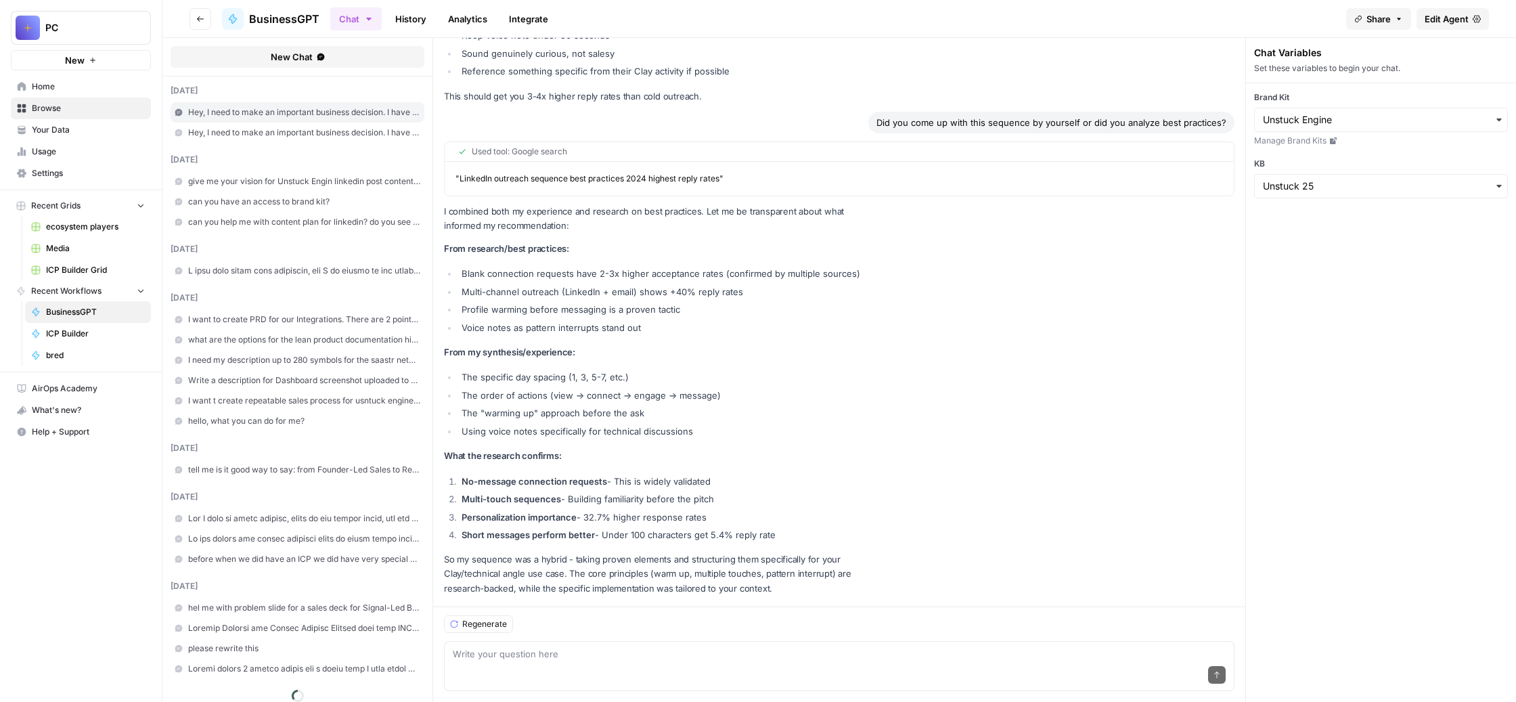
click at [647, 660] on div "Send" at bounding box center [839, 675] width 773 height 30
paste textarea "Lorem 2: ipsumdo sitam: consect Adip 53 elitse doeius temp inc utla etdo Magn 4…"
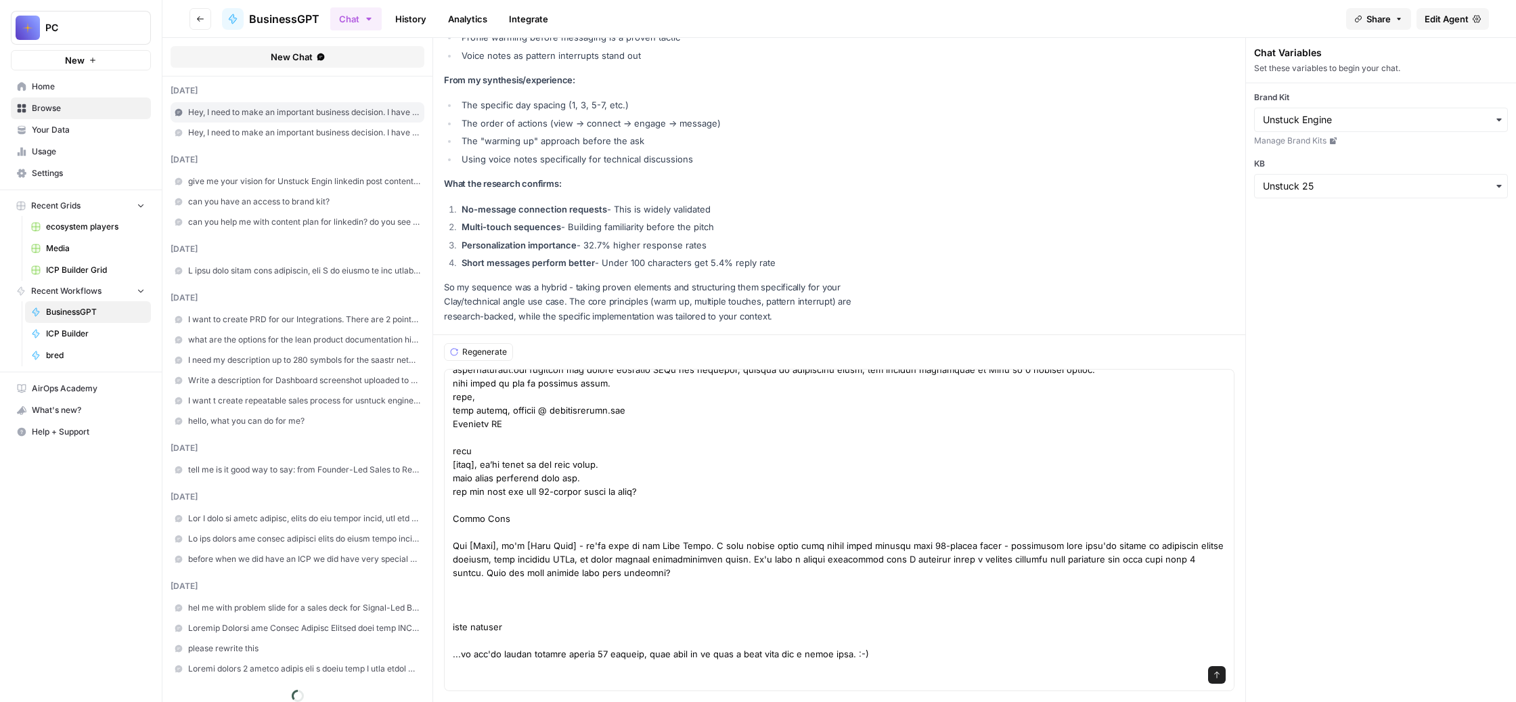
scroll to position [0, 0]
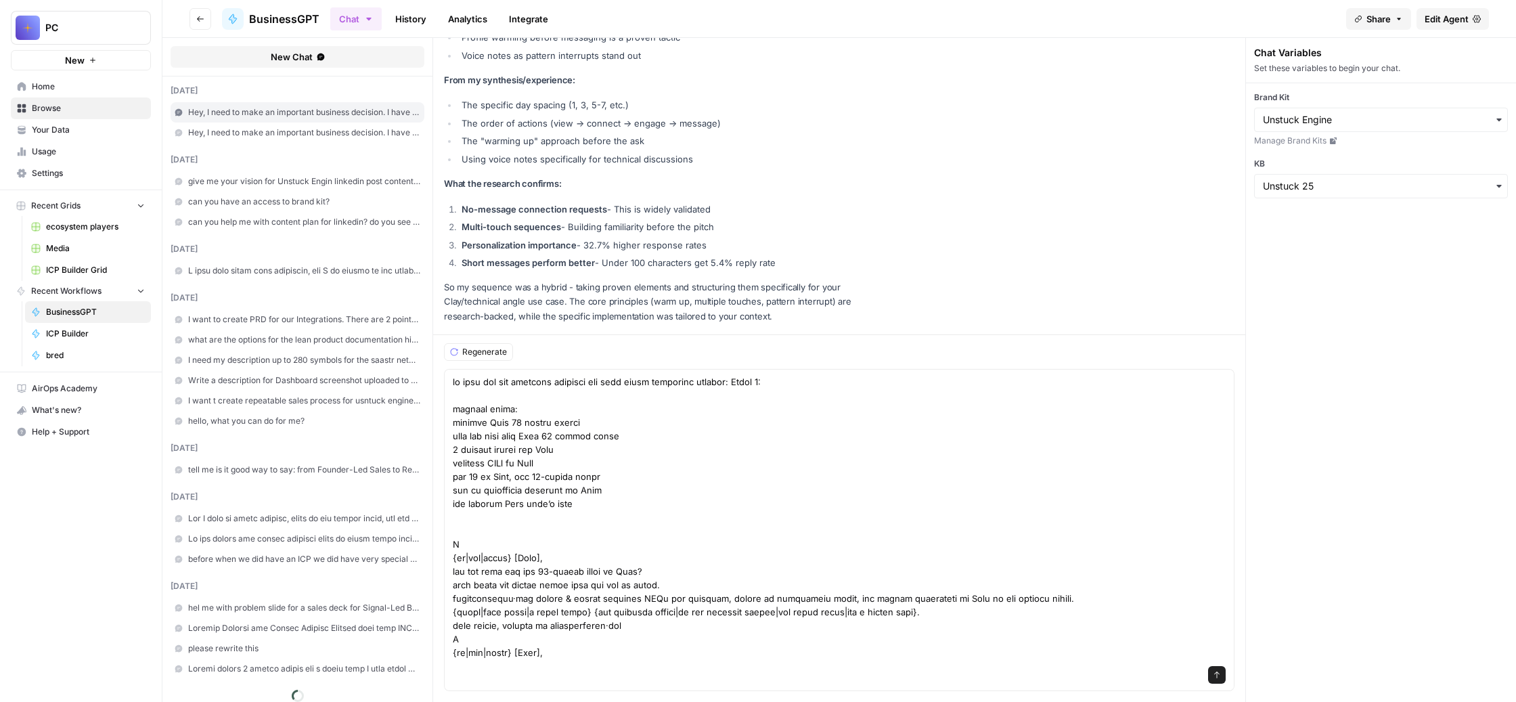
click at [543, 660] on div "Send" at bounding box center [839, 675] width 773 height 30
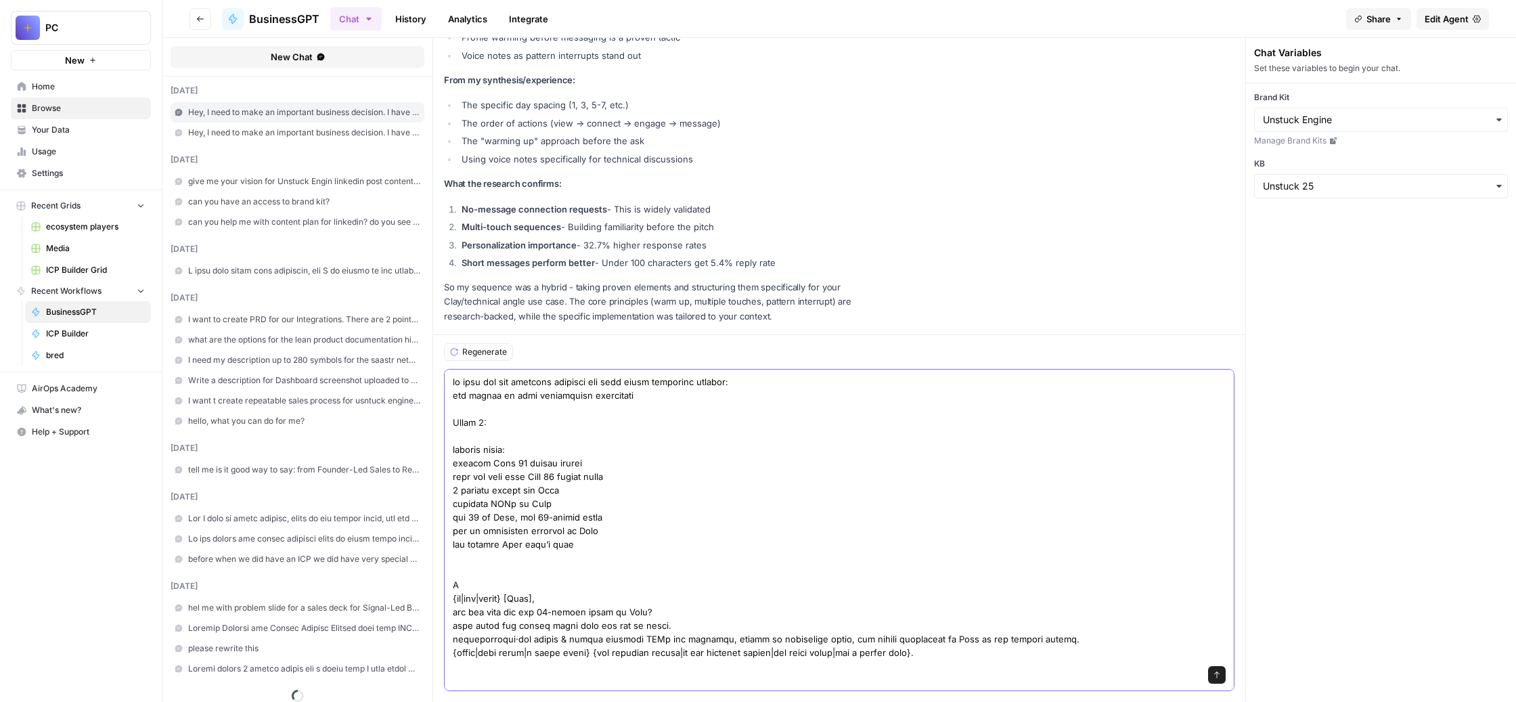
type textarea "lo ipsu dol sit ametcons adipisci eli sedd eiusm temporinc utlabor: etd magnaa …"
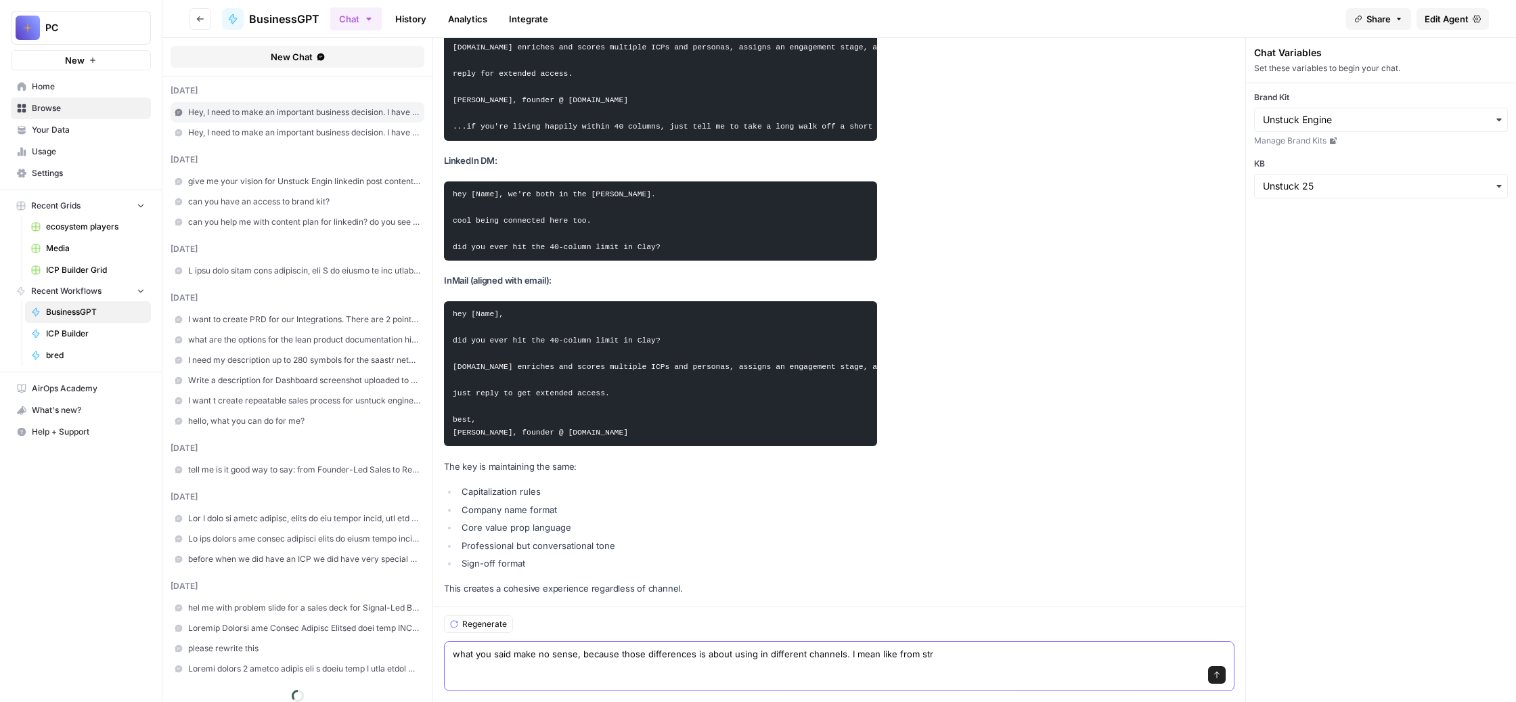
scroll to position [14717, 0]
type textarea "what you said make no sense, because those differences is about using in differ…"
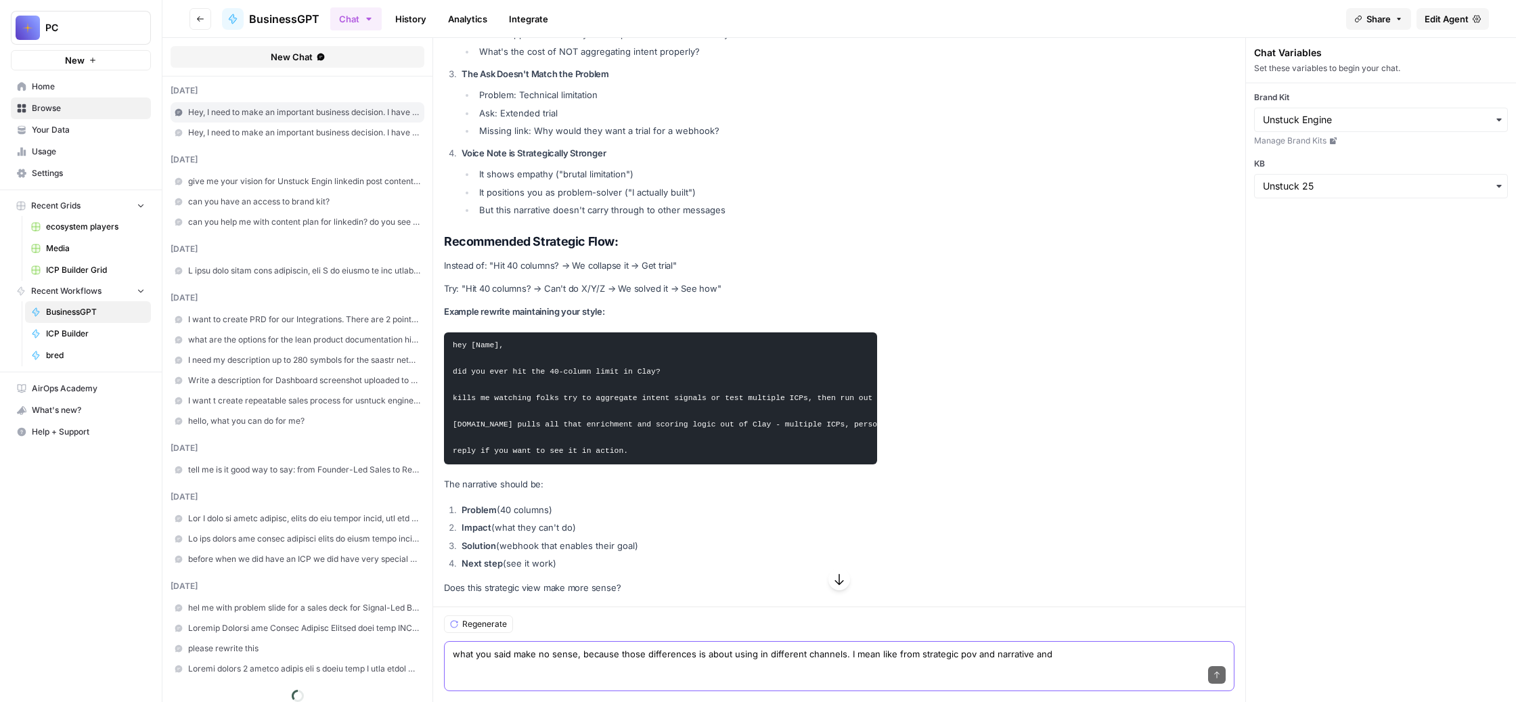
scroll to position [15512, 0]
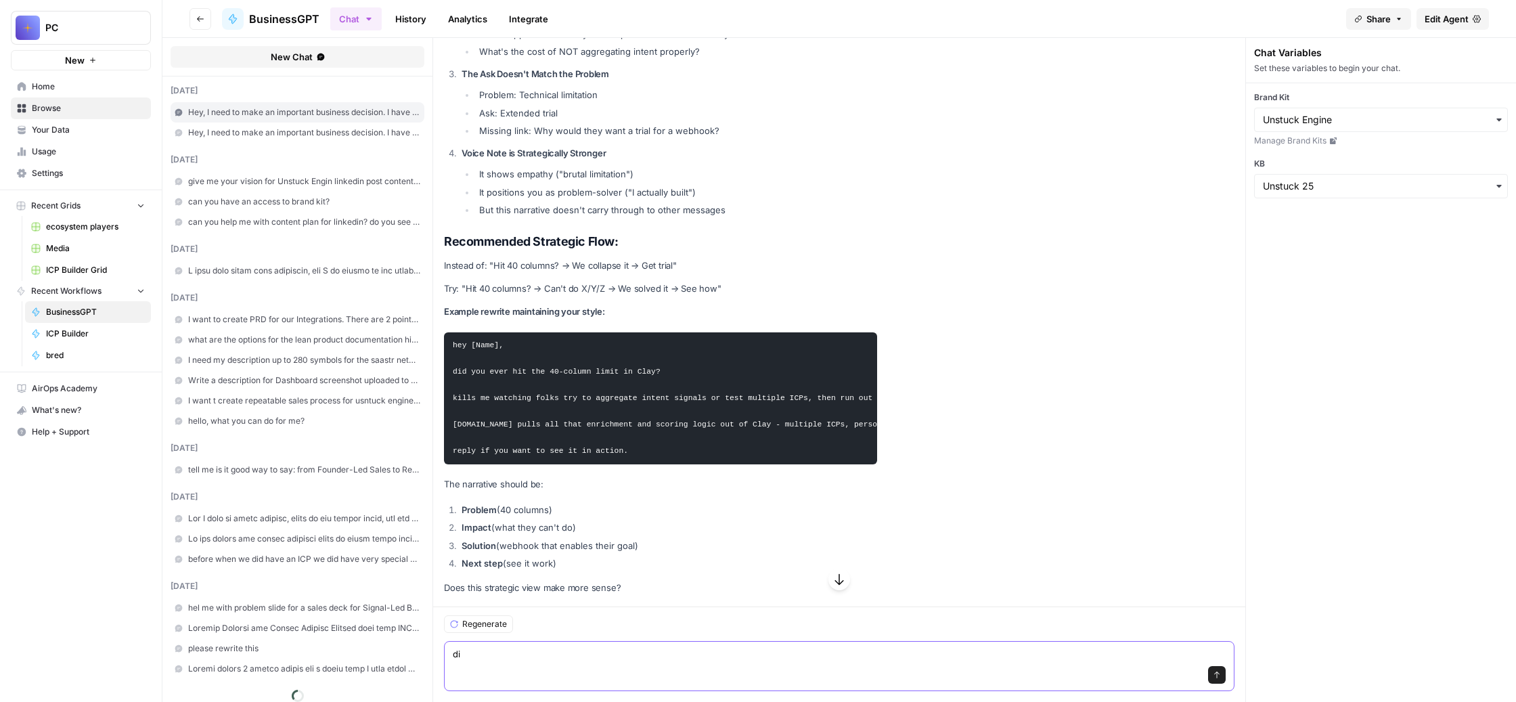
type textarea "d"
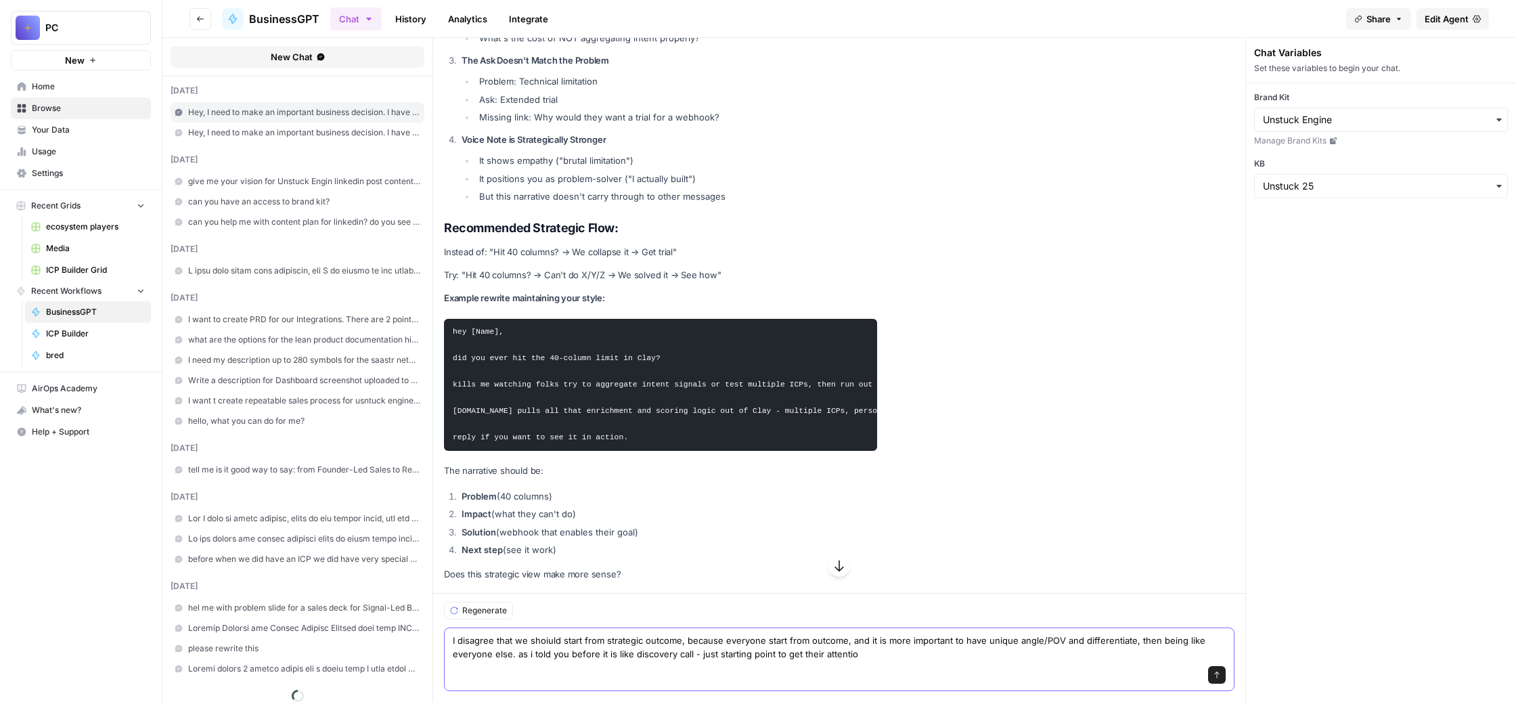
type textarea "I disagree that we shoiuld start from strategic outcome, because everyone start…"
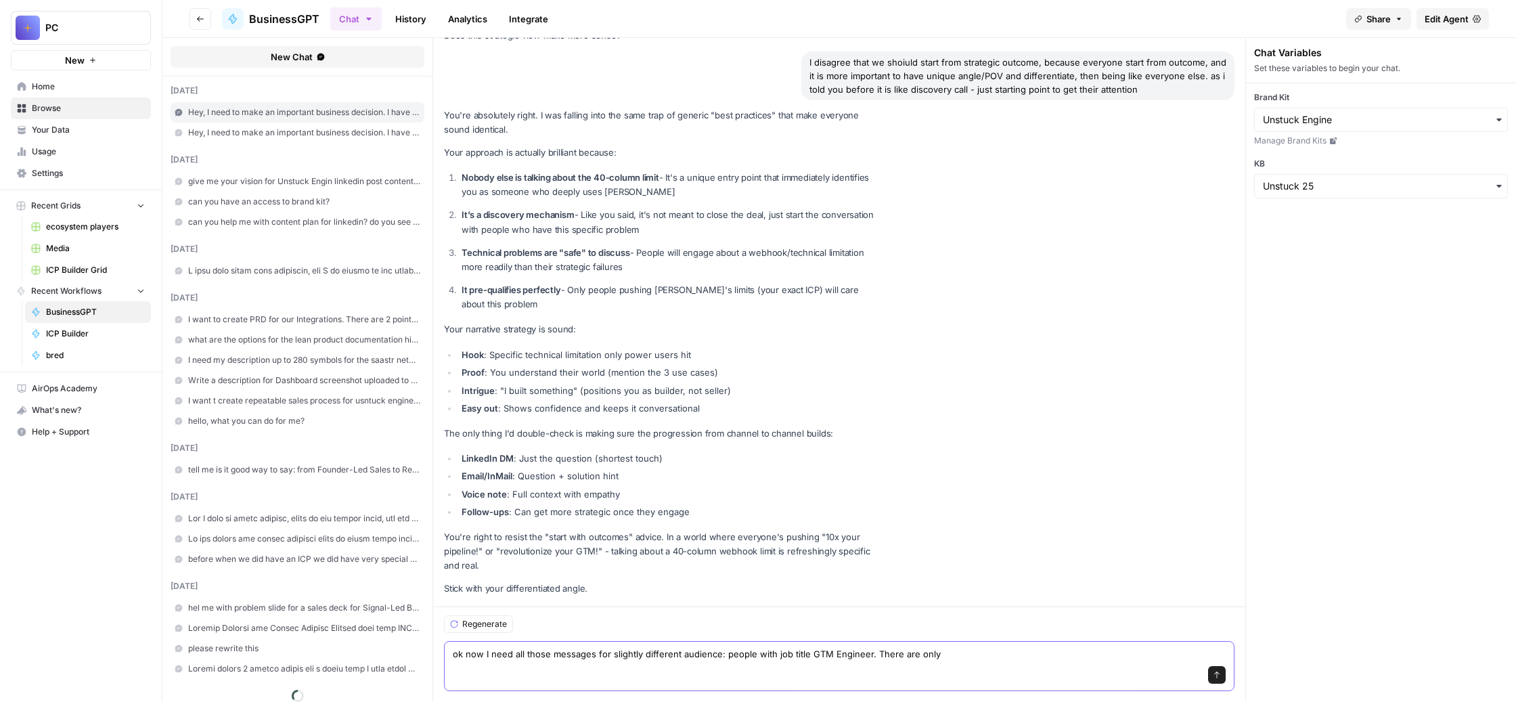
scroll to position [16989, 0]
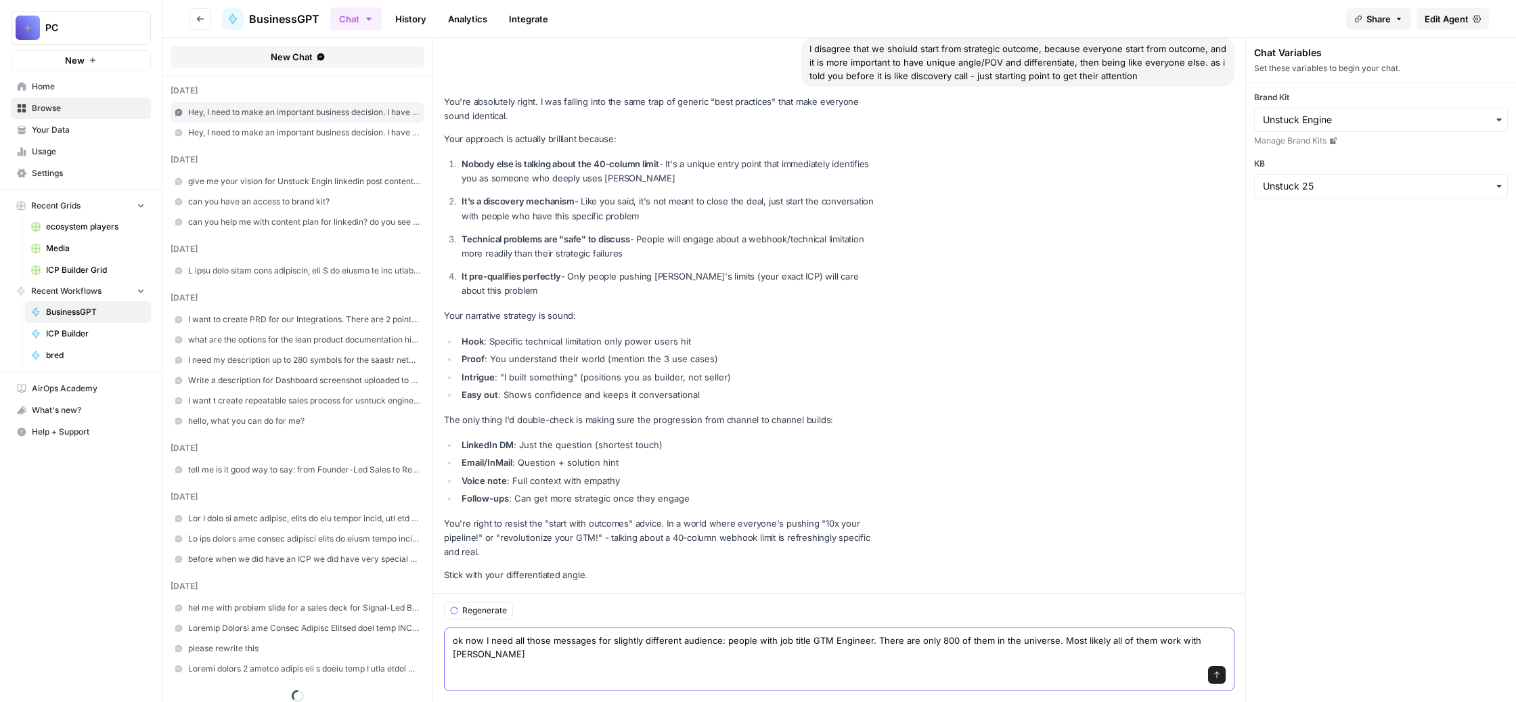
type textarea "ok now I need all those messages for slightly different audience: people with j…"
click at [1219, 671] on icon "submit" at bounding box center [1216, 674] width 5 height 7
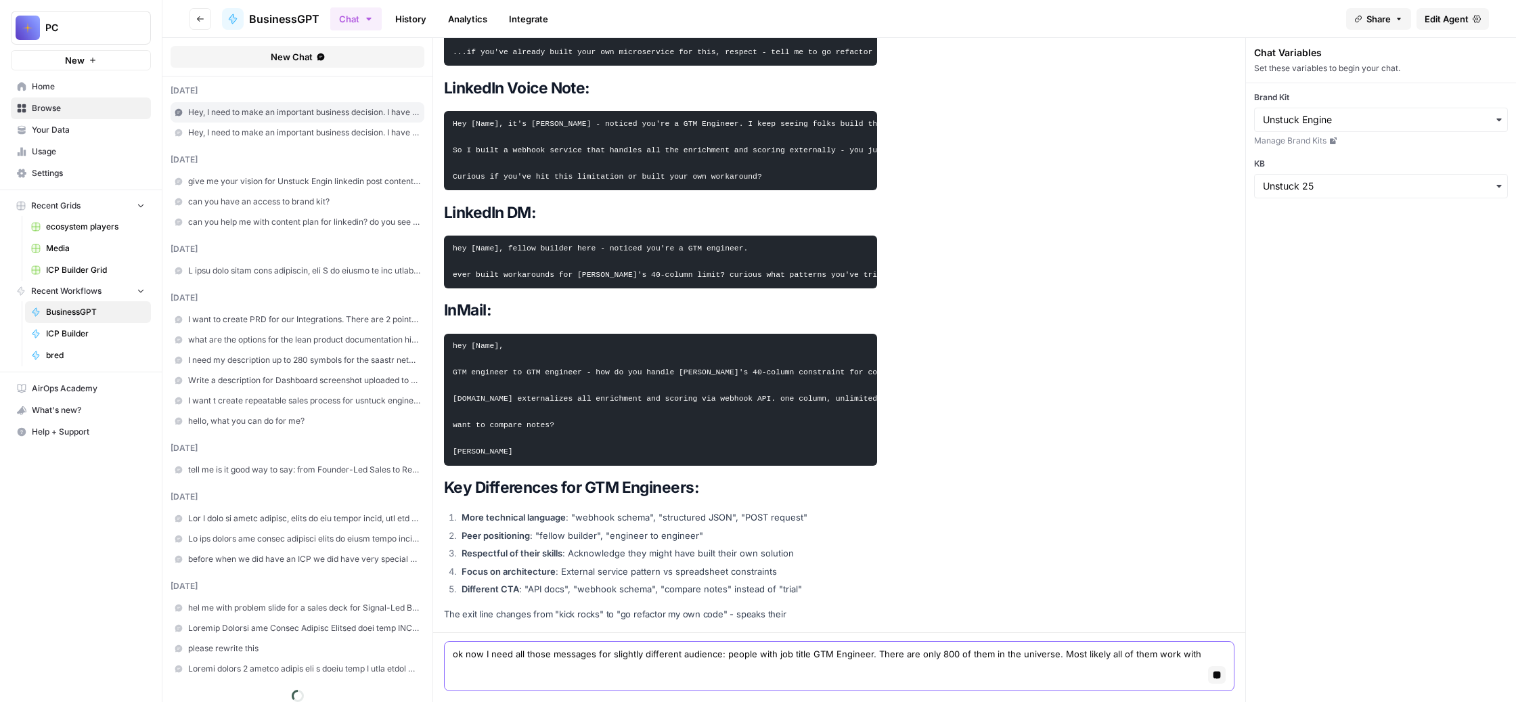
scroll to position [18746, 0]
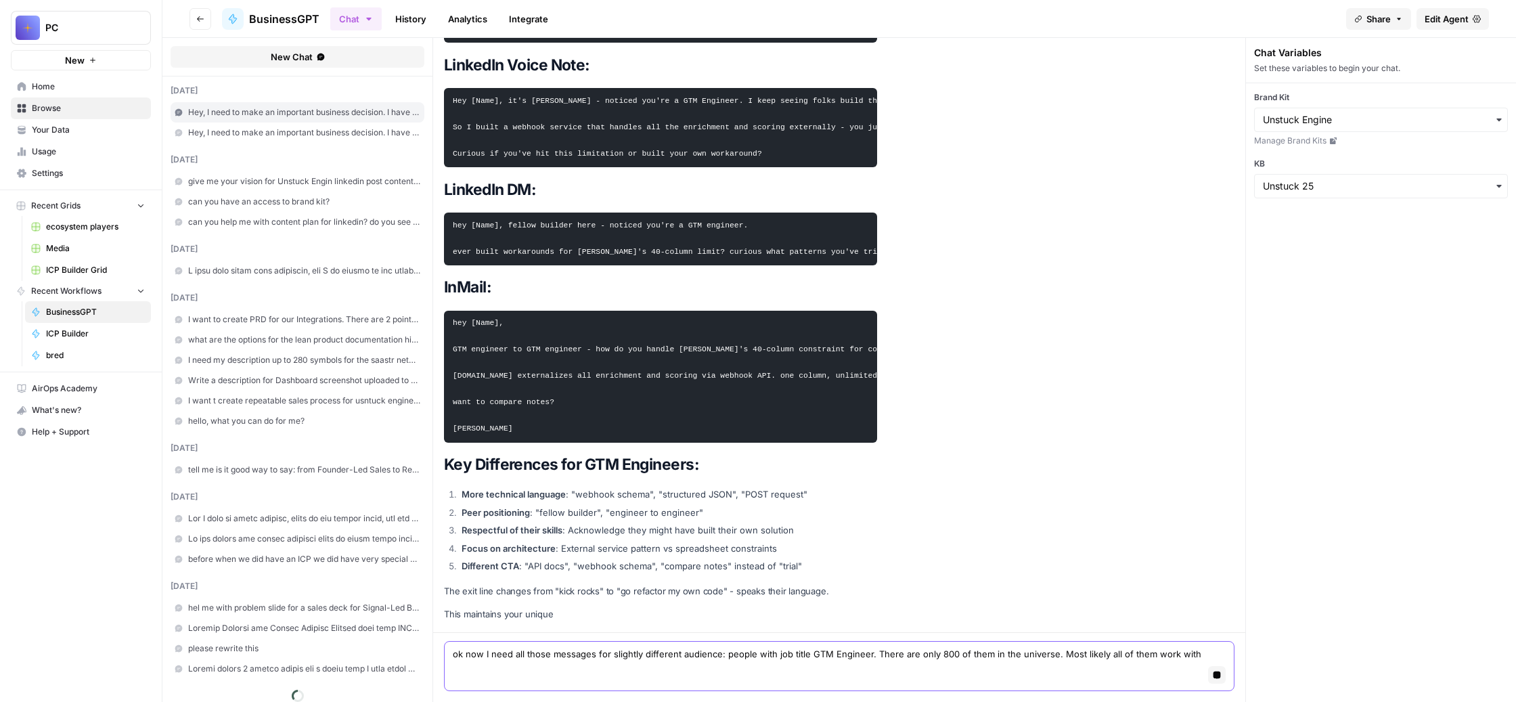
click at [710, 647] on textarea "ok now I need all those messages for slightly different audience: people with j…" at bounding box center [839, 654] width 773 height 14
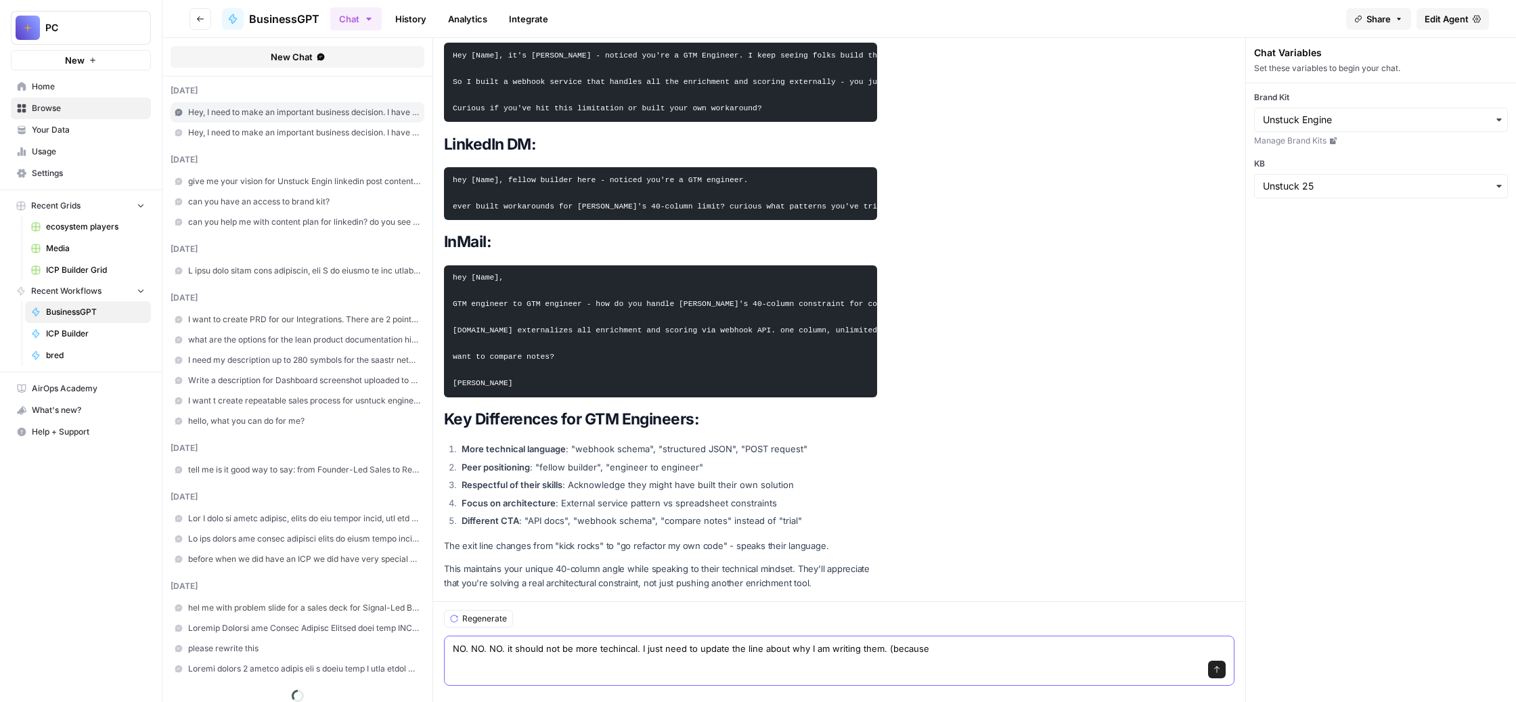
scroll to position [18805, 0]
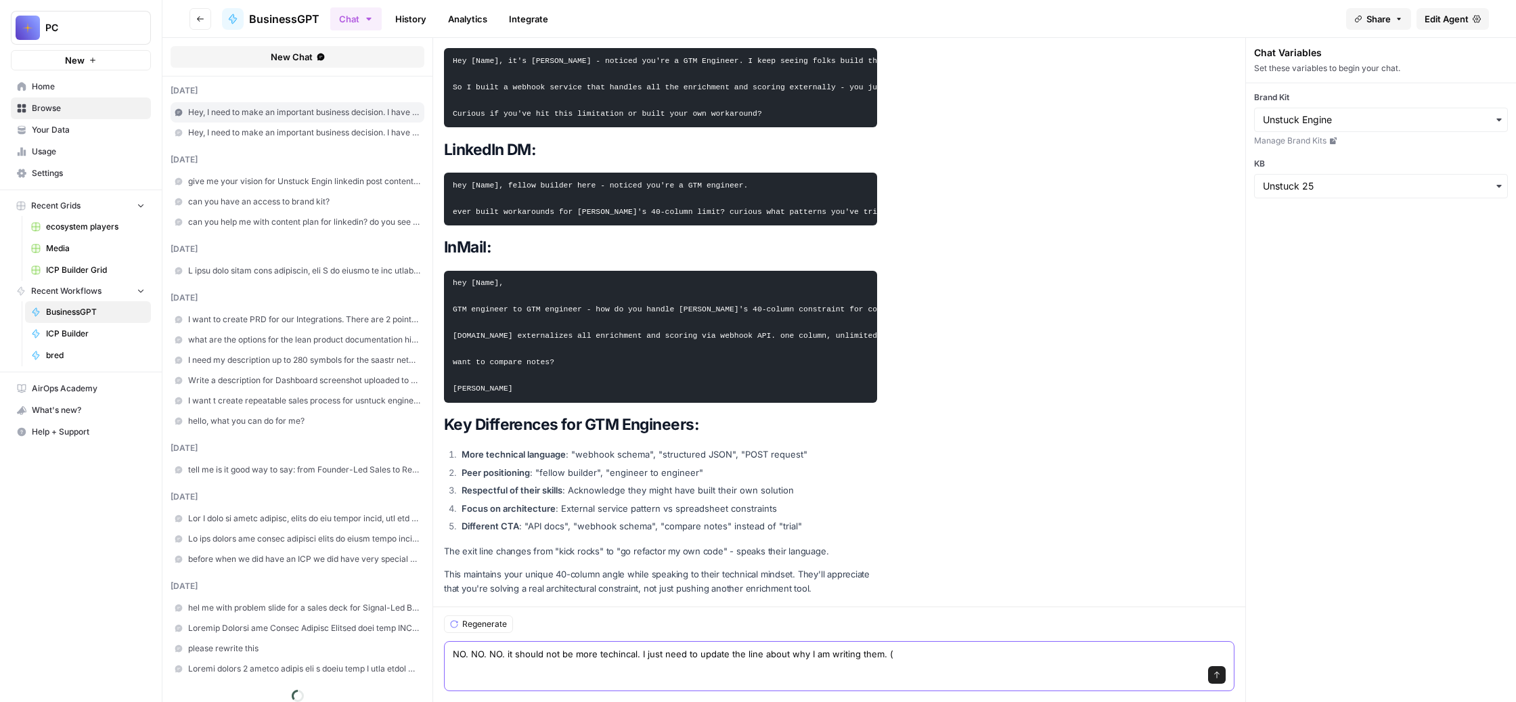
type textarea "NO. NO. NO. it should not be more techincal. I just need to update the line abo…"
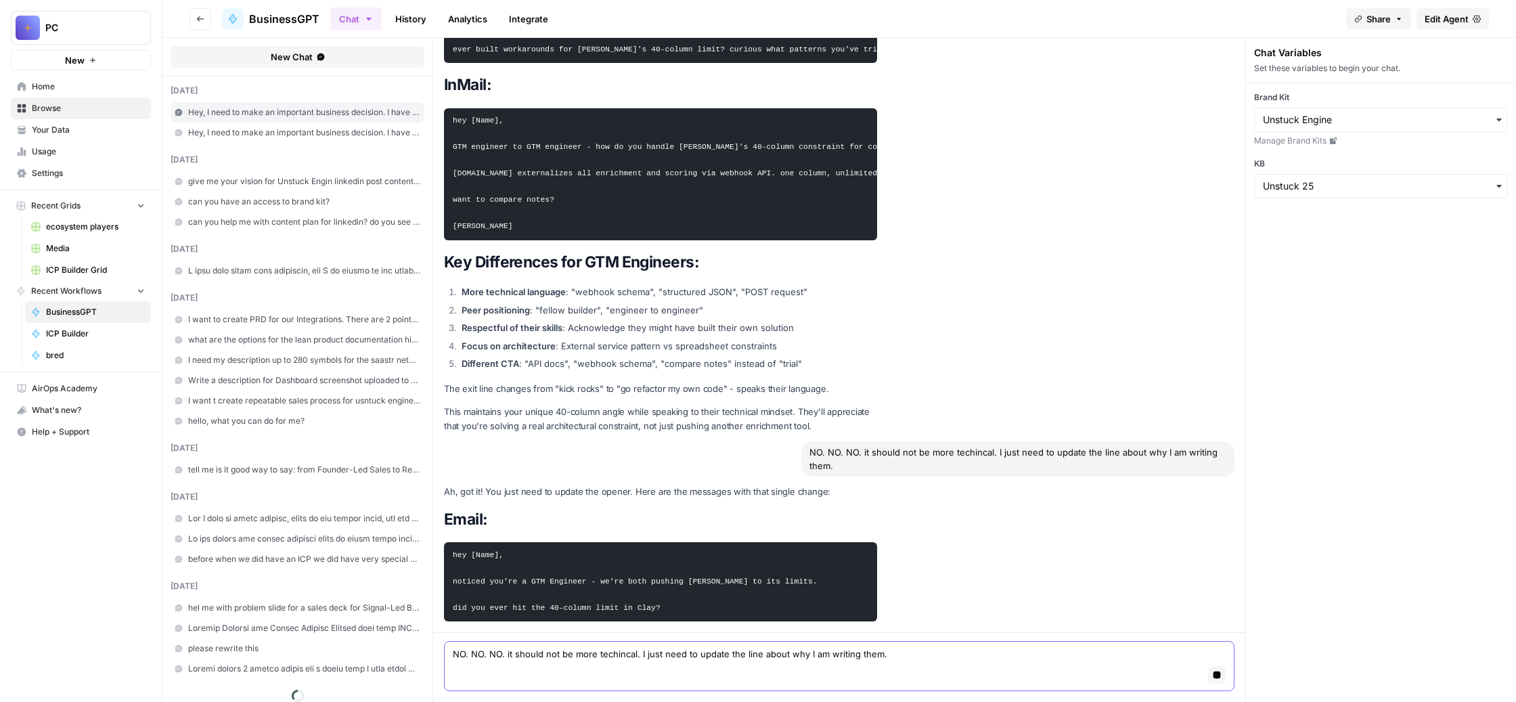
scroll to position [19068, 0]
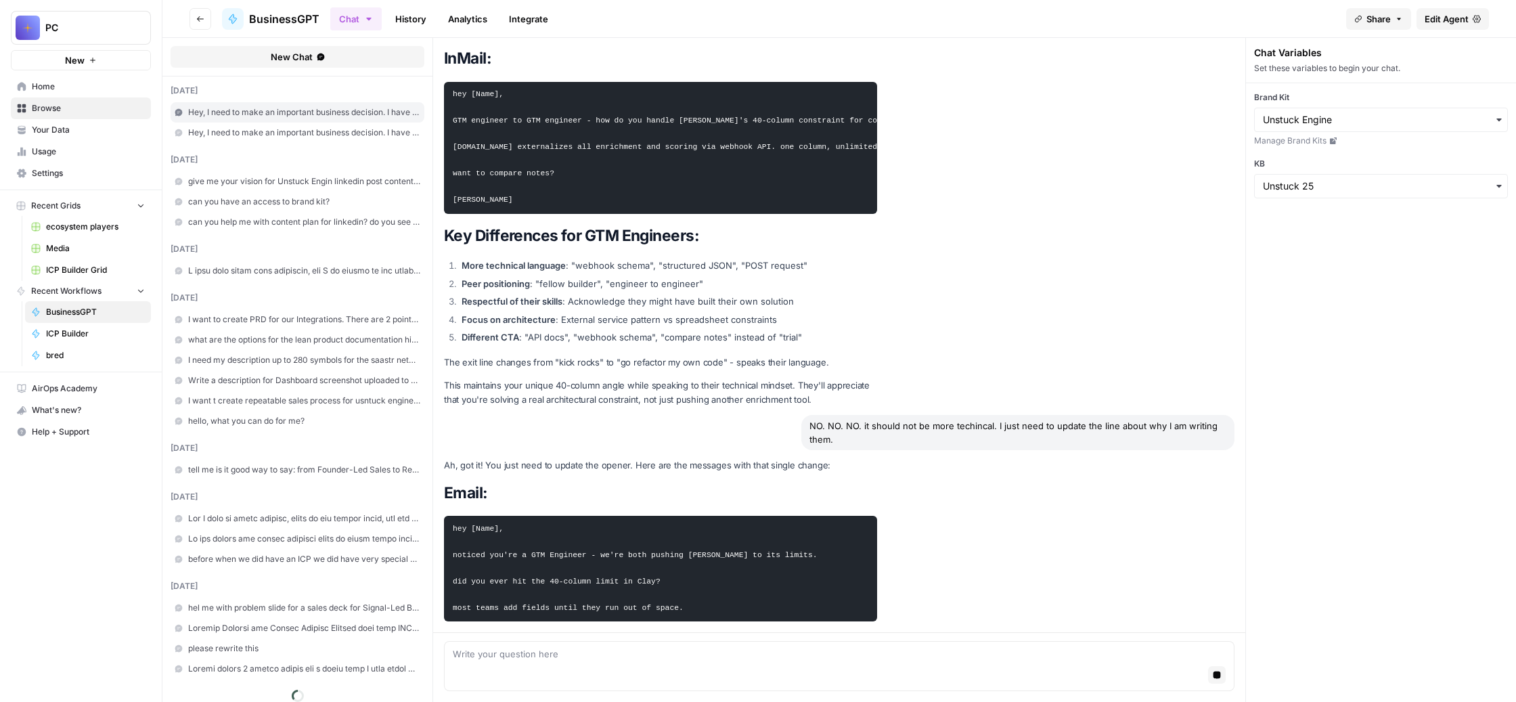
click at [1221, 671] on icon "button" at bounding box center [1216, 674] width 7 height 7
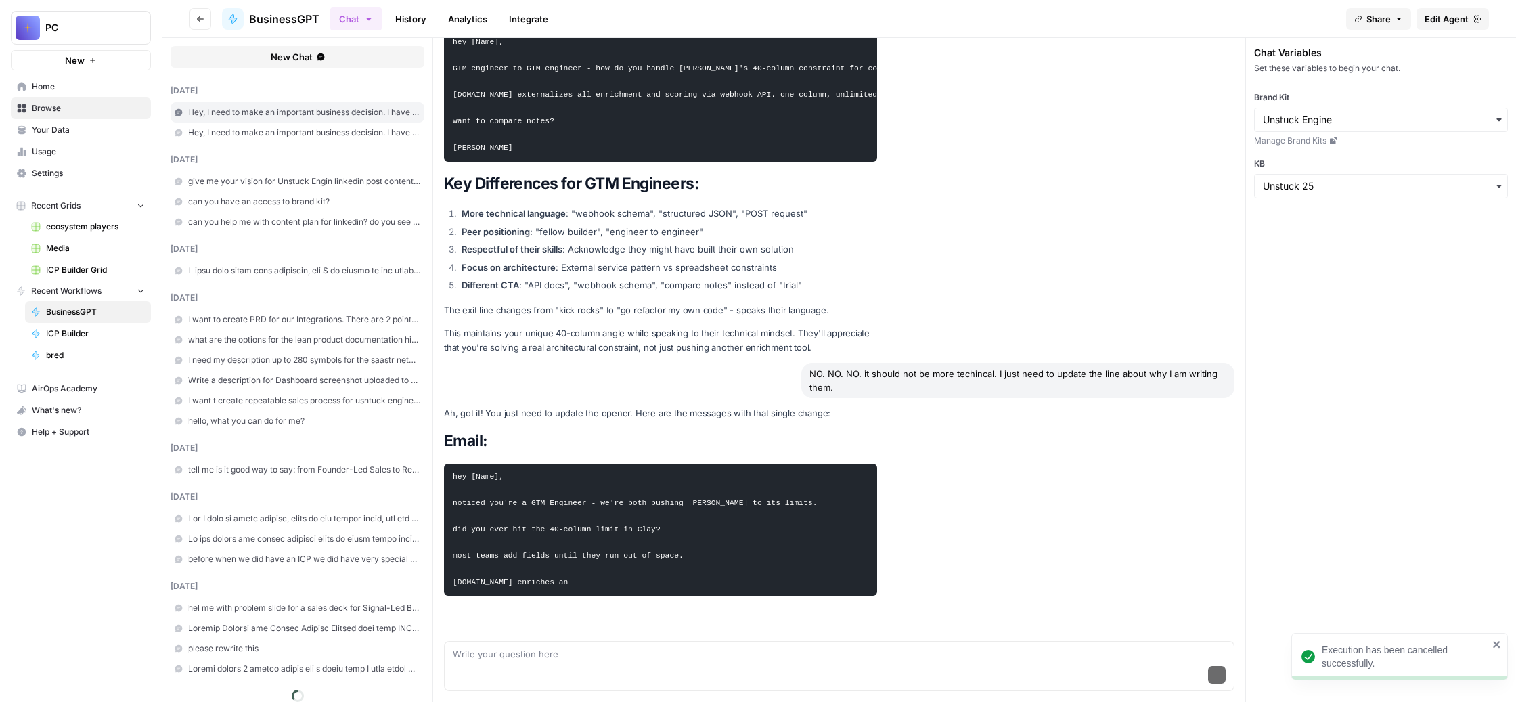
scroll to position [19146, 0]
drag, startPoint x: 1014, startPoint y: 414, endPoint x: 522, endPoint y: 415, distance: 491.9
click at [522, 463] on pre "hey [Name], noticed you're a GTM Engineer - we're both pushing [PERSON_NAME] to…" at bounding box center [660, 529] width 433 height 132
copy code "noticed you're a GTM Engineer - we're both pushing Clay to its limits."
click at [566, 660] on div "Send" at bounding box center [839, 675] width 773 height 30
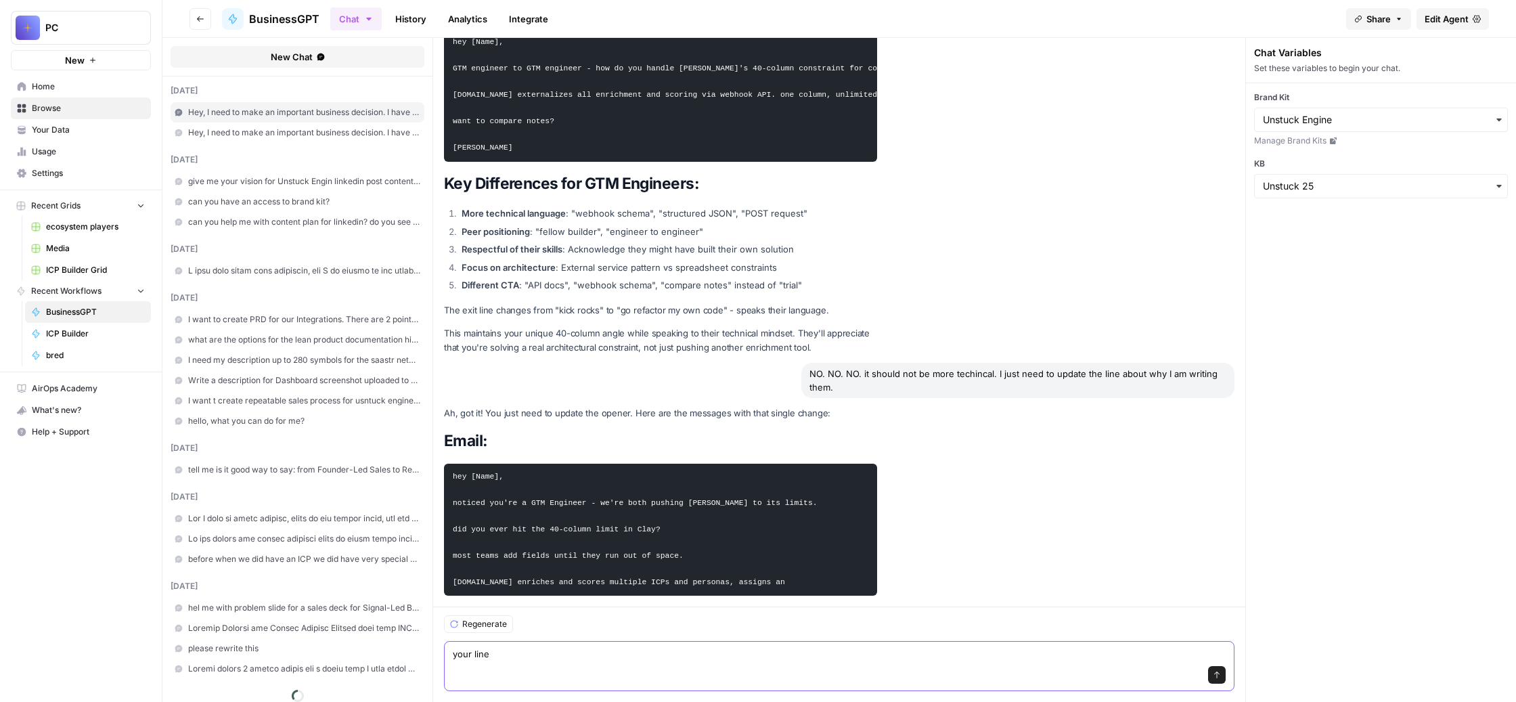
paste textarea "noticed you're a GTM Engineer - we're both pushing Clay to its limits."
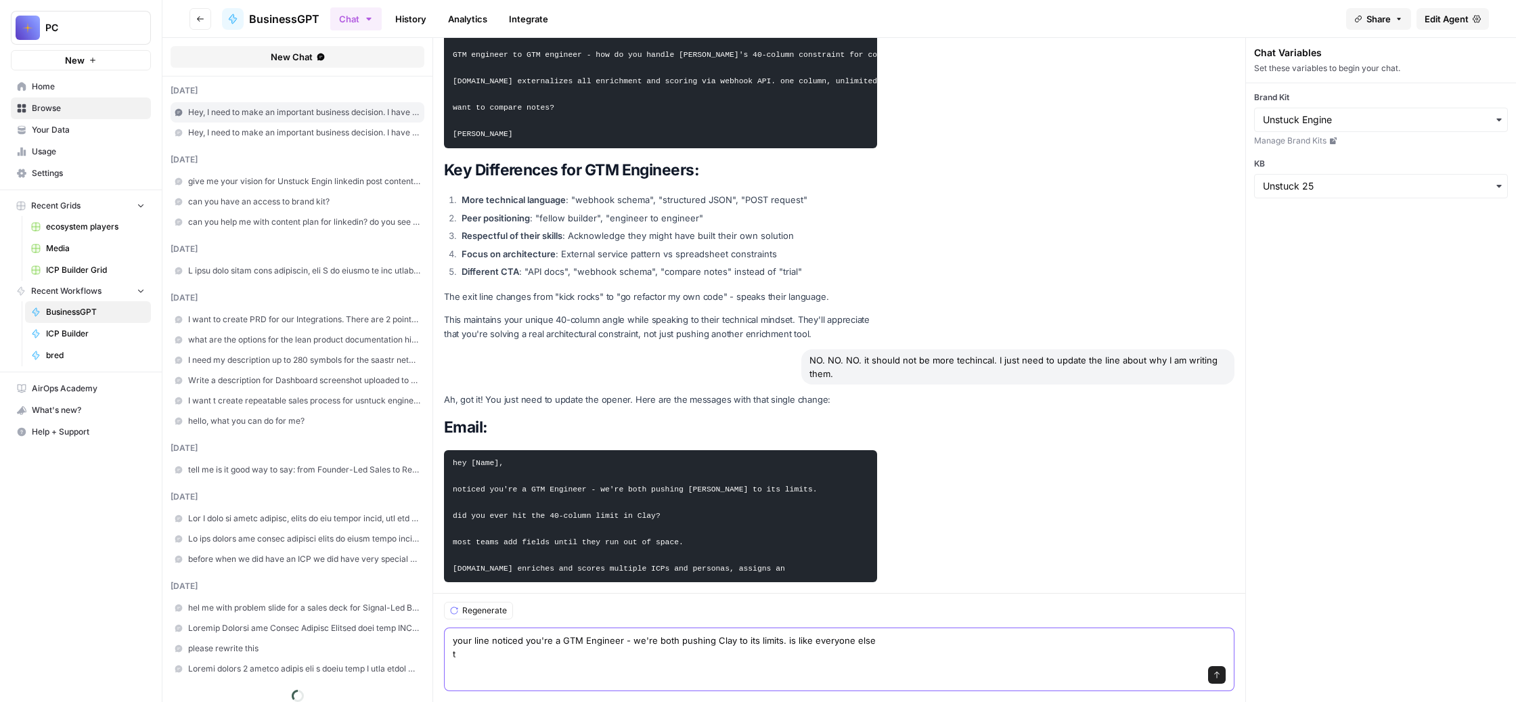
scroll to position [19166, 0]
type textarea "your line noticed you're a GTM Engineer - we're both pushing Clay to its limits…"
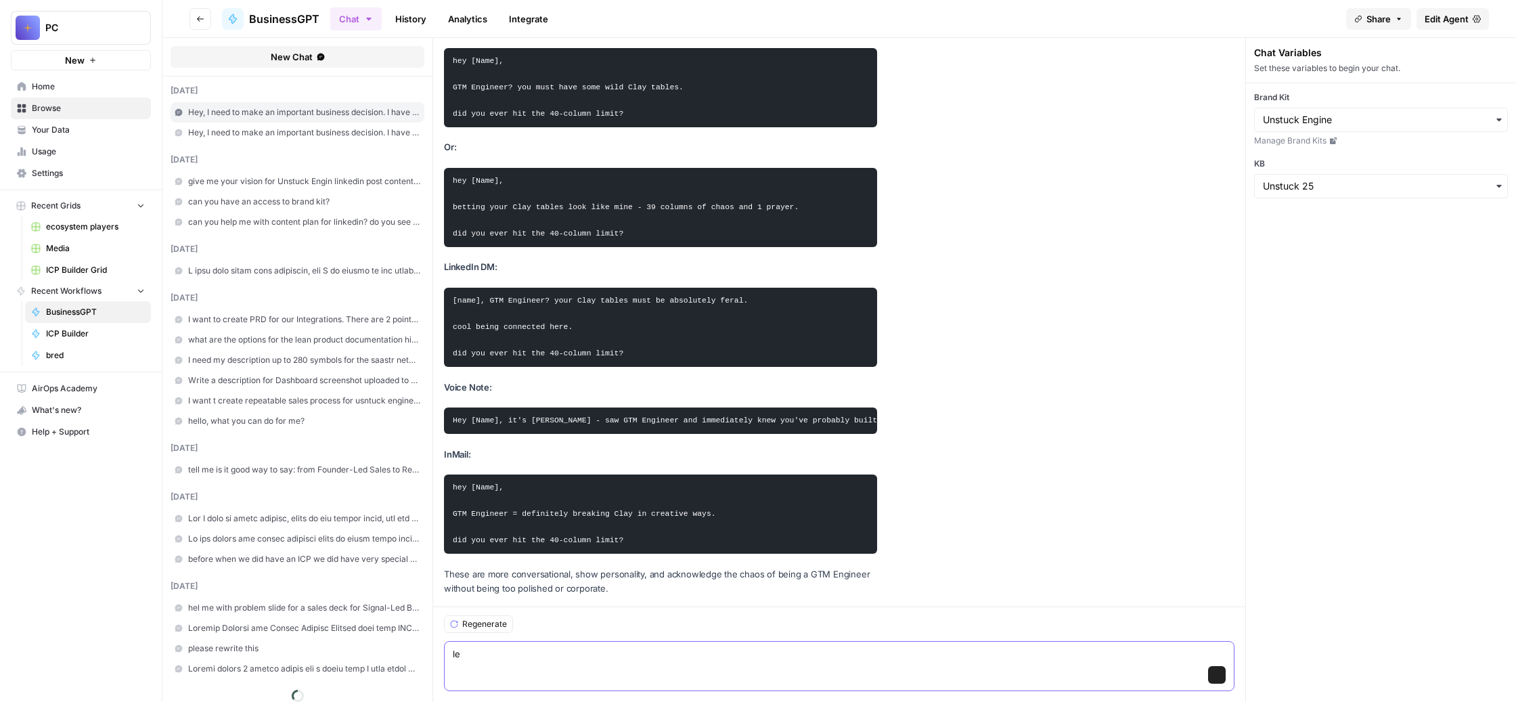
scroll to position [20300, 0]
type textarea "l"
type textarea "i"
type textarea "f"
type textarea "w"
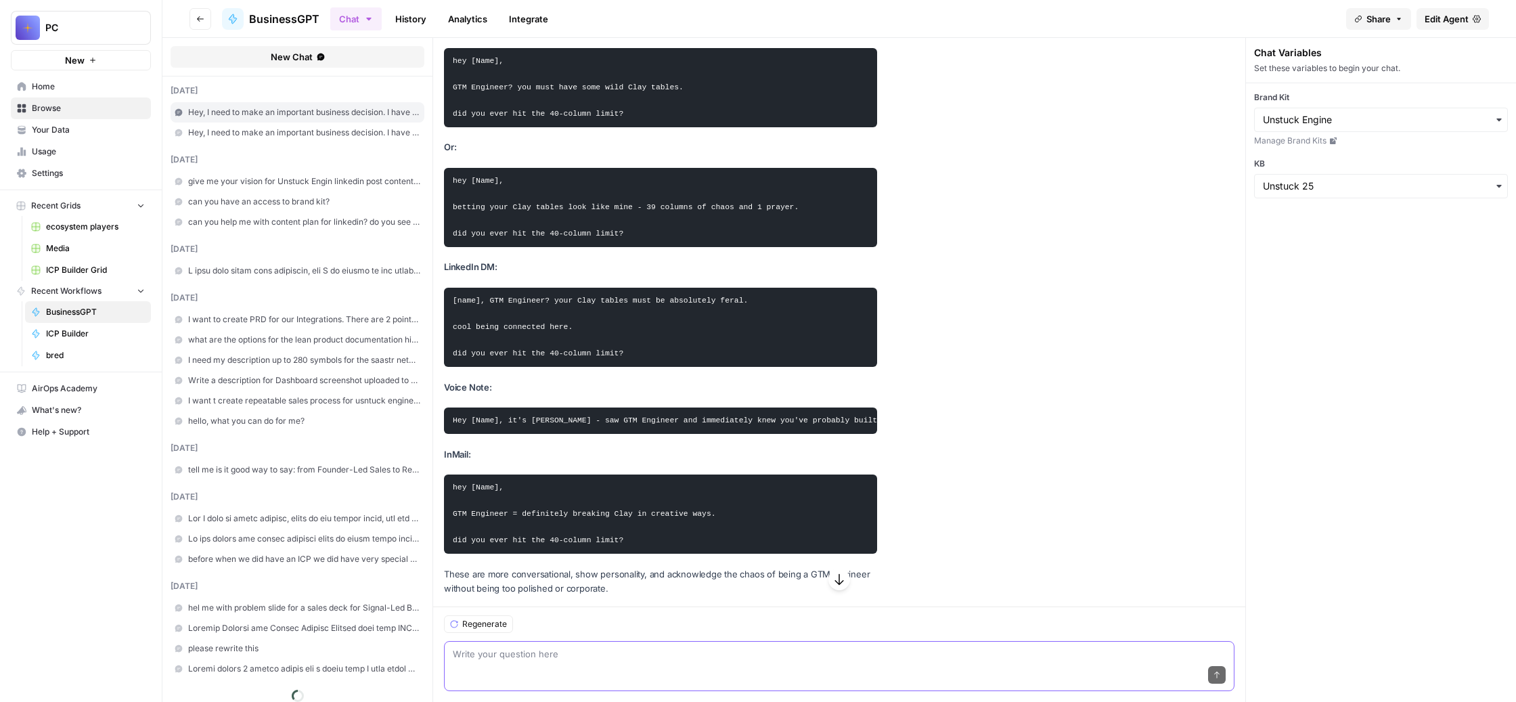
scroll to position [19884, 0]
drag, startPoint x: 622, startPoint y: 206, endPoint x: 525, endPoint y: 202, distance: 97.5
click at [525, 127] on pre "hey [Name], GTM Engineer? you must have some wild Clay tables. did you ever hit…" at bounding box center [660, 87] width 433 height 79
copy code "GTM Engineer?"
click at [559, 647] on textarea at bounding box center [839, 654] width 773 height 14
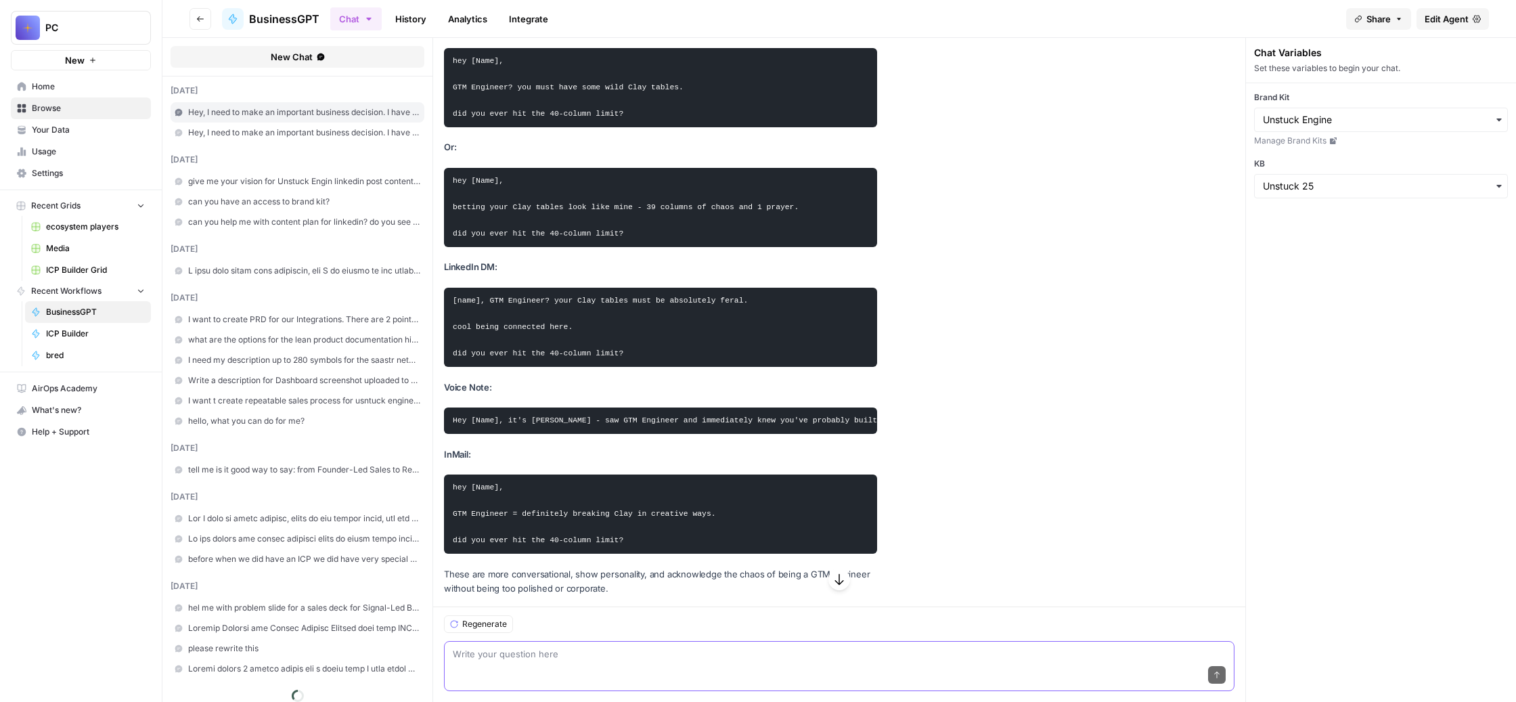
paste textarea "GTM Engineer?"
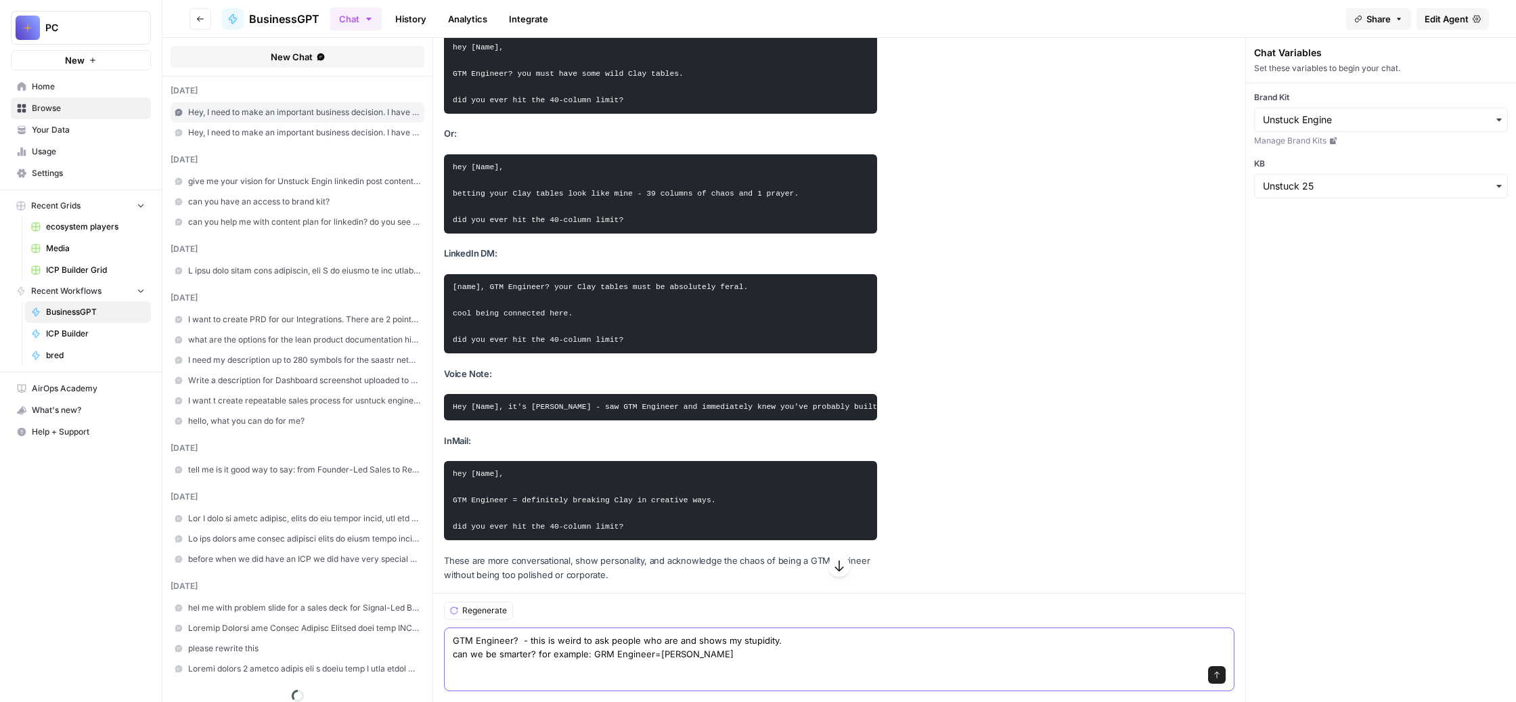
type textarea "GTM Engineer? - this is weird to ask people who are and shows my stupidity. can…"
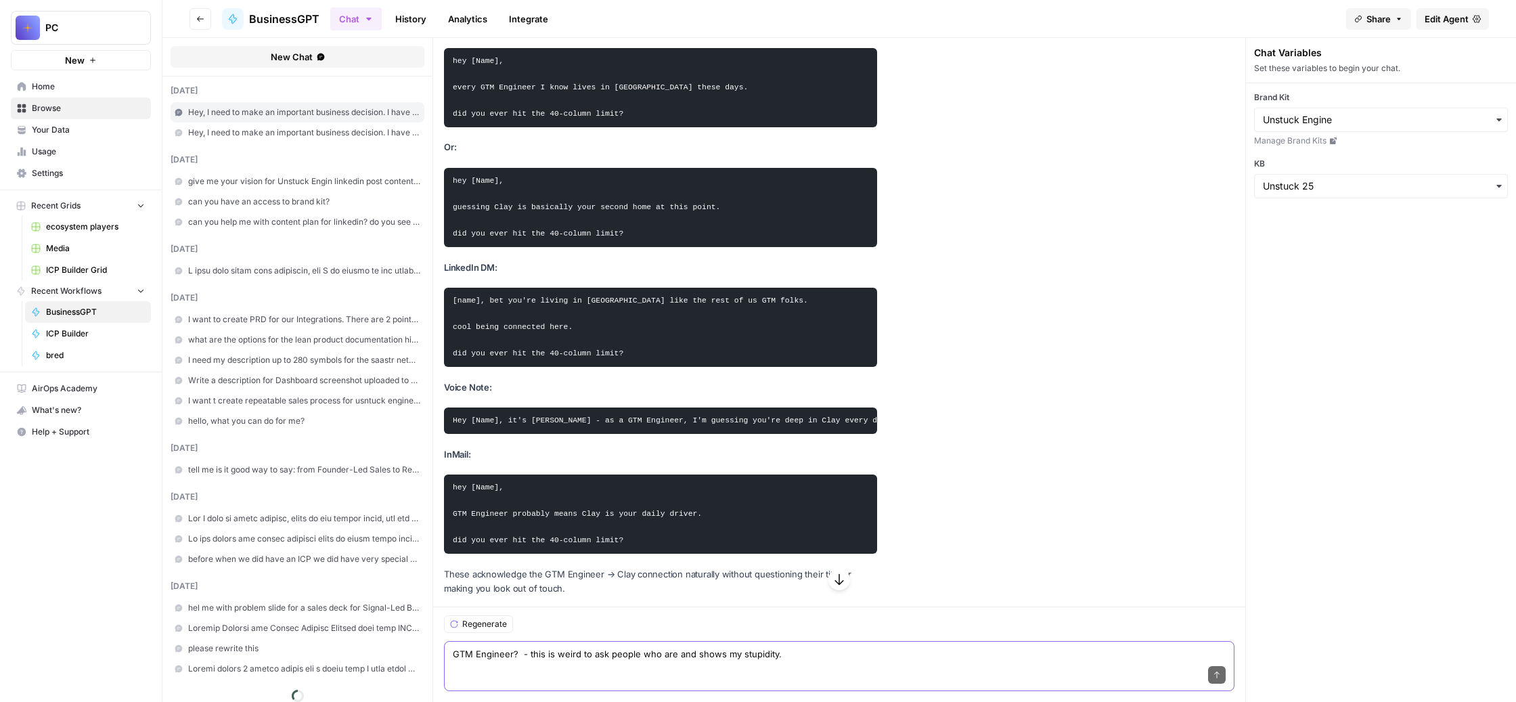
scroll to position [20923, 0]
paste textarea "GTM Engineer = Clay Expert? GTM Engineer = Clay Power User?"
type textarea "I need more subject lines for GTM engineers based on curiosity, my 2 examples: …"
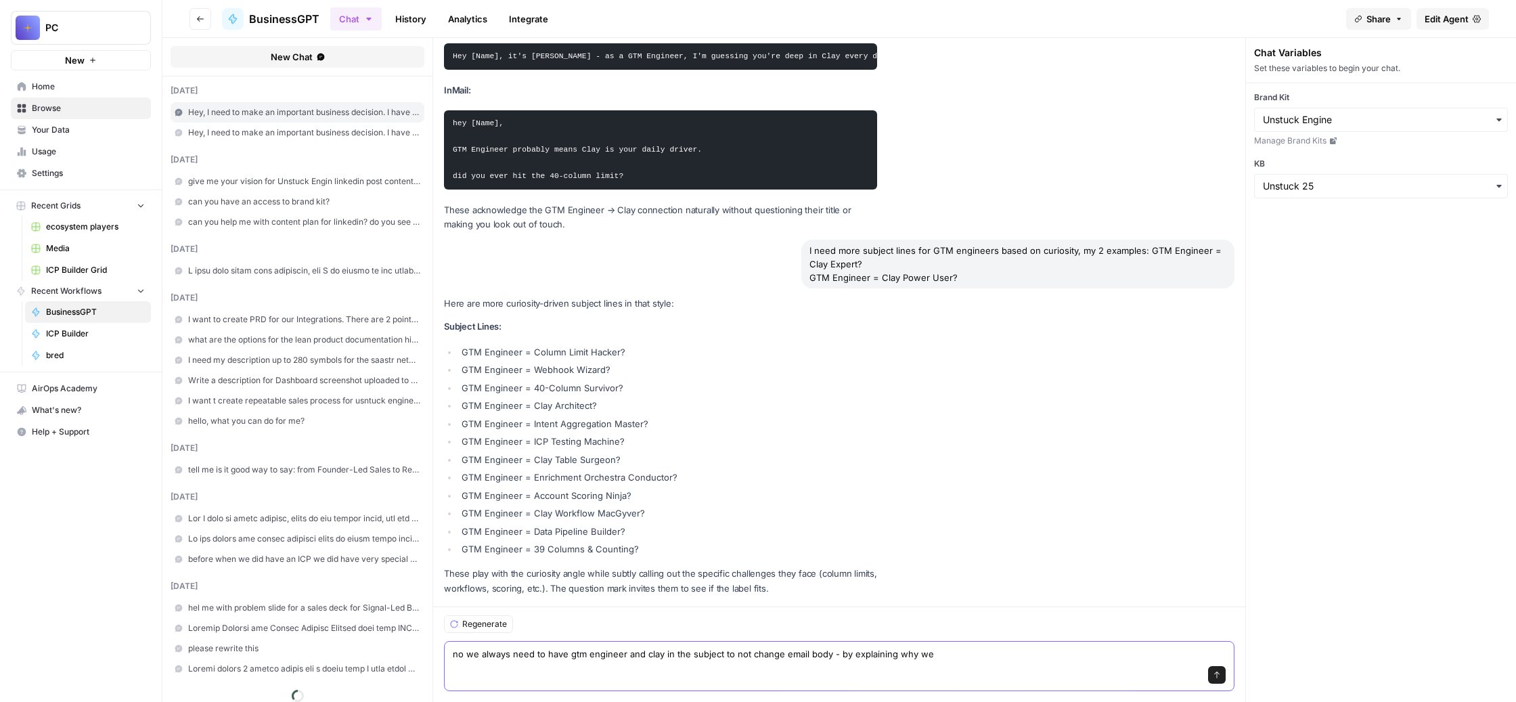
scroll to position [22020, 0]
type textarea "no we always need to have gtm engineer and clay in the subject to not change em…"
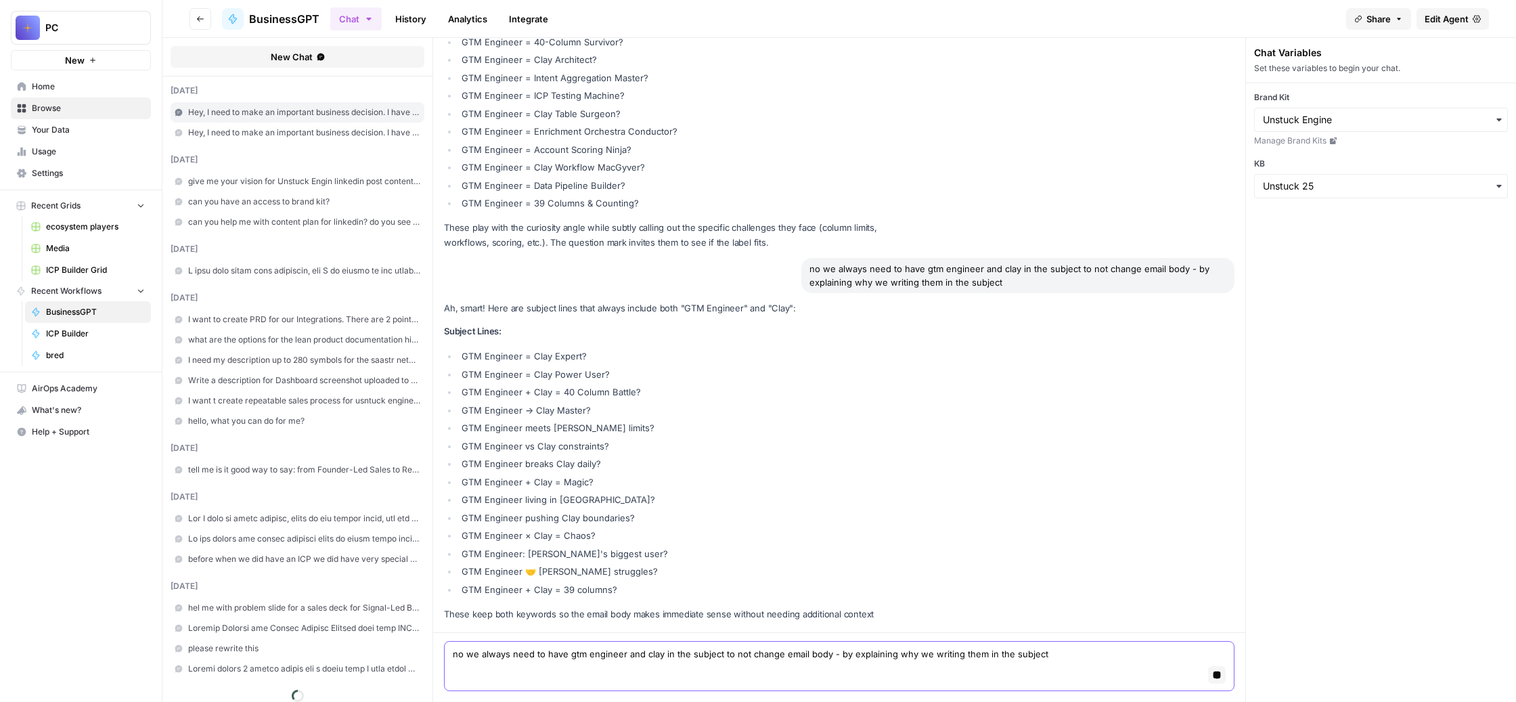
scroll to position [22540, 0]
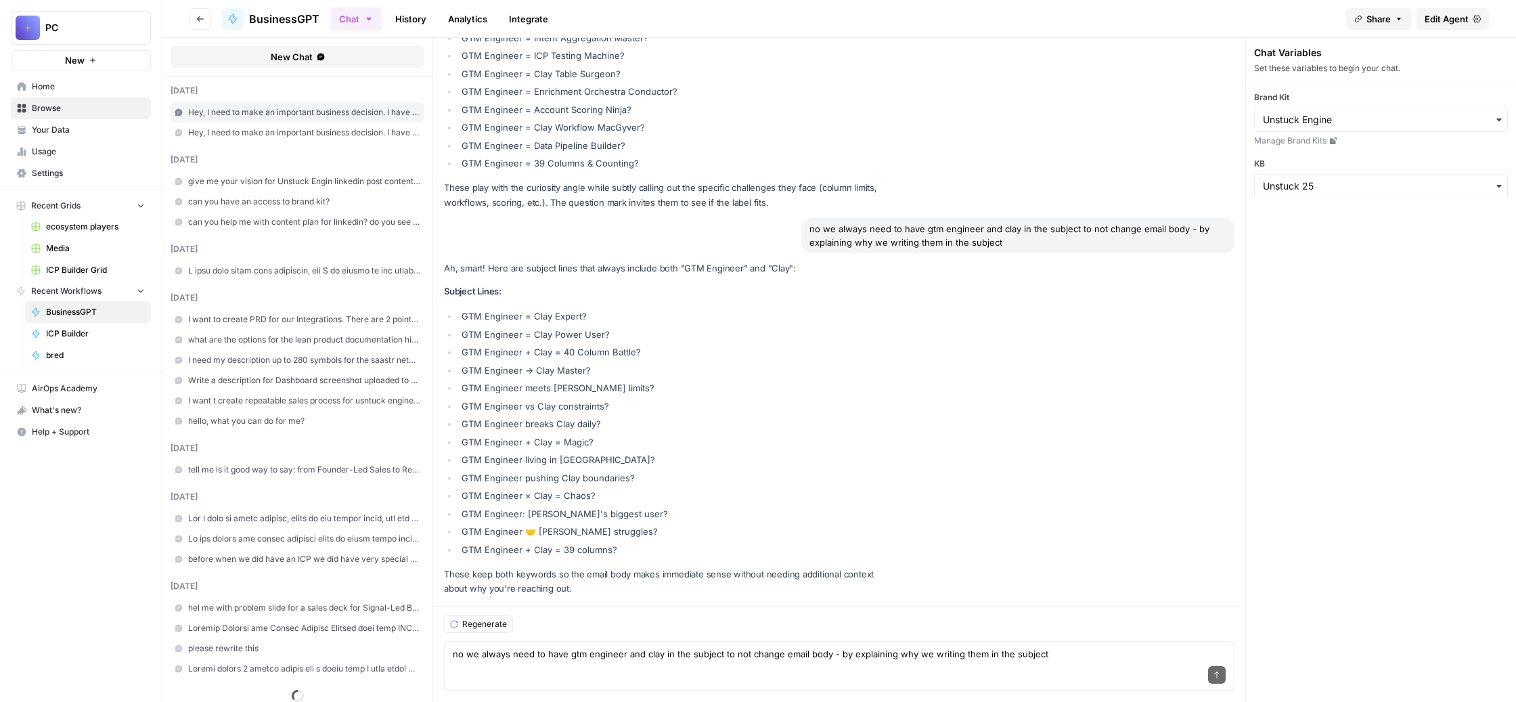
drag, startPoint x: 735, startPoint y: 359, endPoint x: 541, endPoint y: 361, distance: 194.9
click at [541, 435] on li "GTM Engineer + Clay = Magic?" at bounding box center [667, 442] width 419 height 14
copy li "GTM Engineer + Clay = Magic?"
drag, startPoint x: 732, startPoint y: 258, endPoint x: 540, endPoint y: 261, distance: 192.2
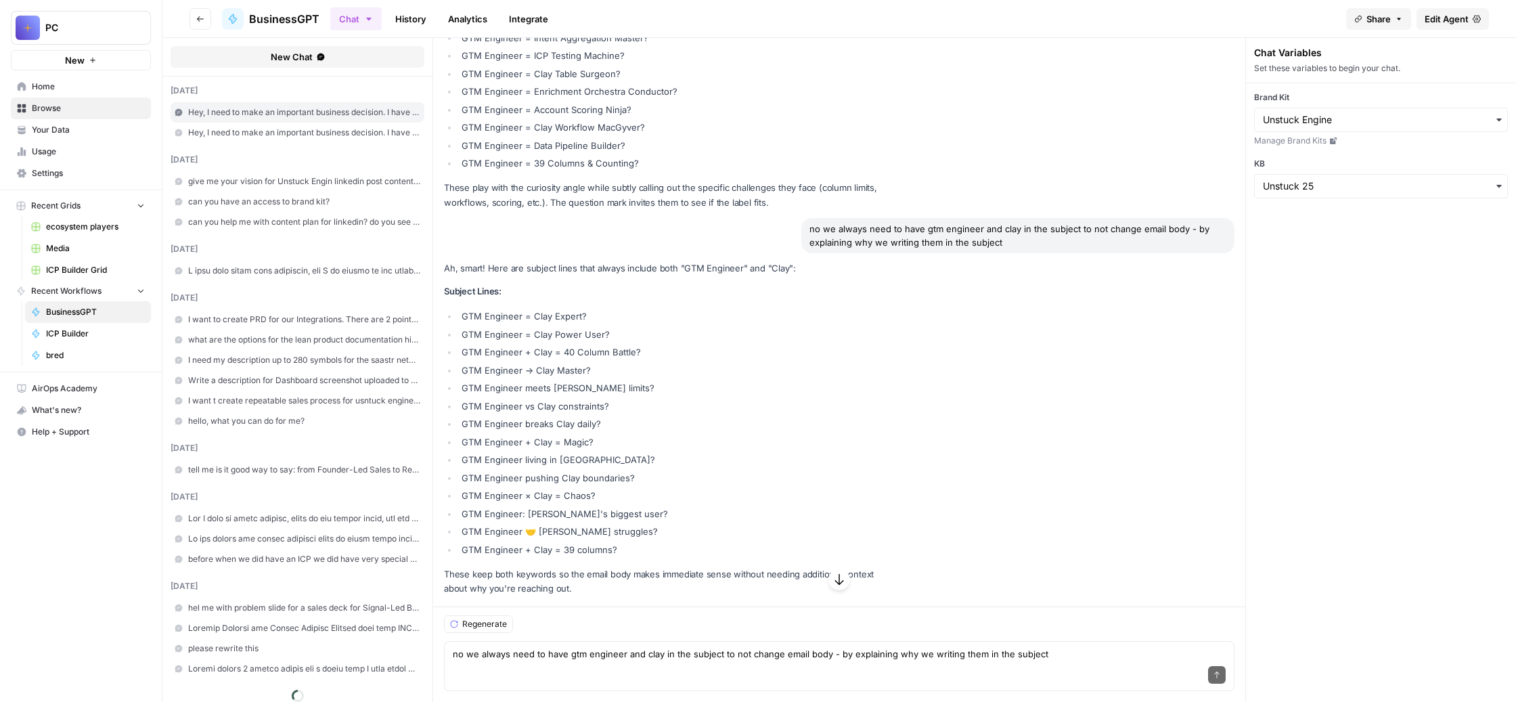
click at [540, 363] on li "GTM Engineer → Clay Master?" at bounding box center [667, 370] width 419 height 14
copy li "GTM Engineer → Clay Master?"
drag, startPoint x: 907, startPoint y: 398, endPoint x: 515, endPoint y: 395, distance: 391.7
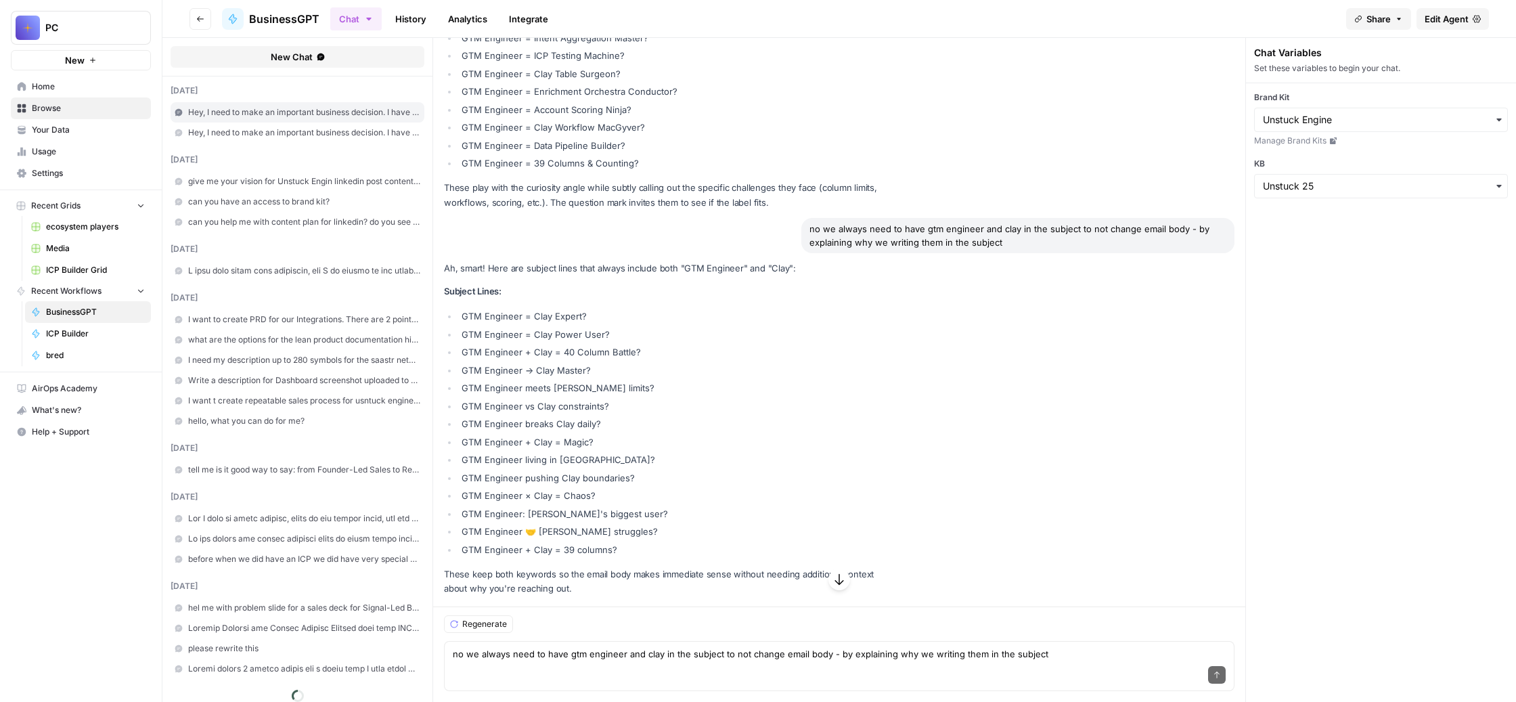
copy code "GTM Engineer probably means Clay is your daily driver."
drag, startPoint x: 926, startPoint y: 252, endPoint x: 529, endPoint y: 252, distance: 396.5
copy code "guessing [PERSON_NAME] is basically your second home at this point"
